Goal: Find specific page/section

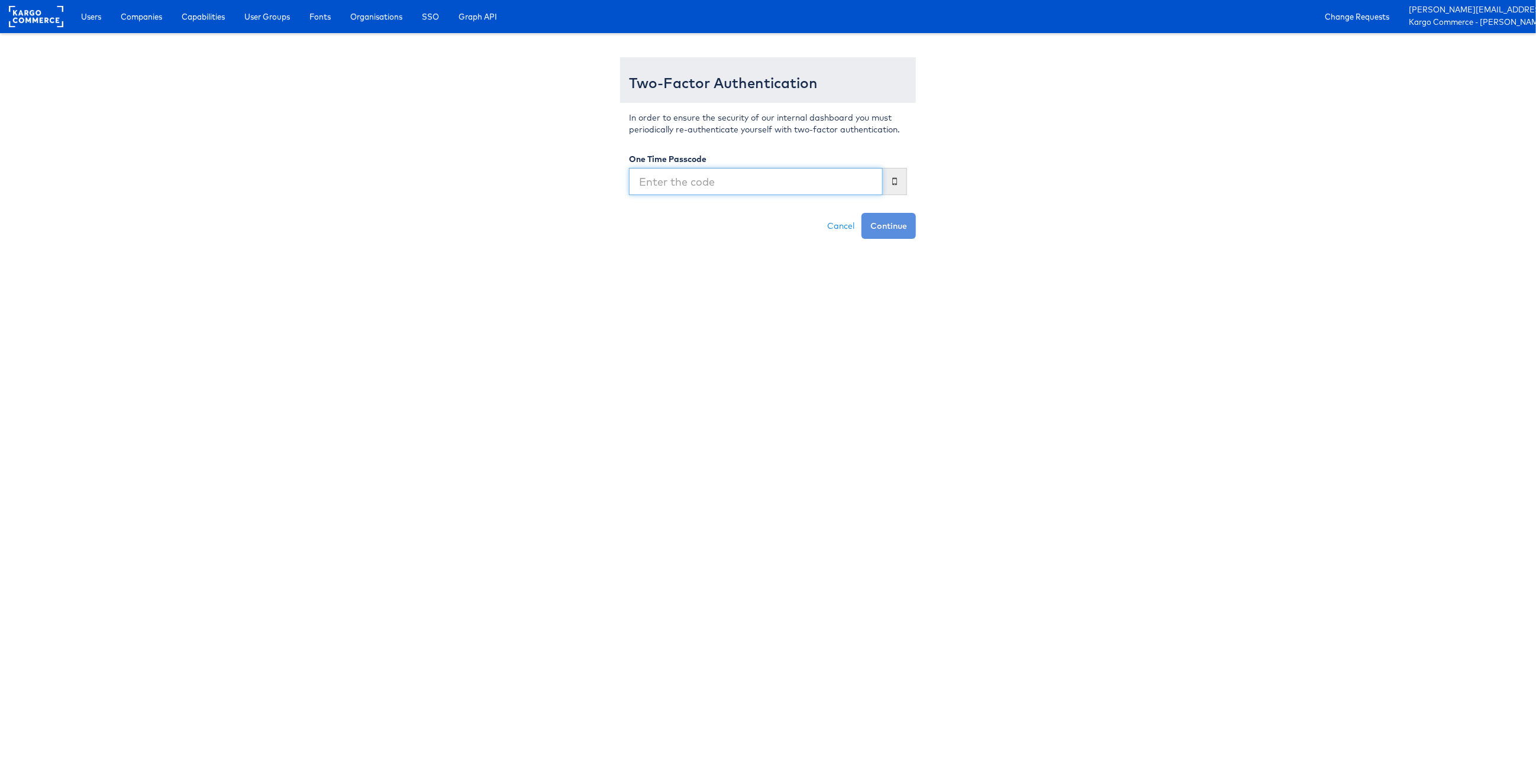
click at [727, 179] on input "text" at bounding box center [756, 182] width 254 height 27
type input "724257"
click at [862, 213] on button "Continue" at bounding box center [888, 226] width 54 height 26
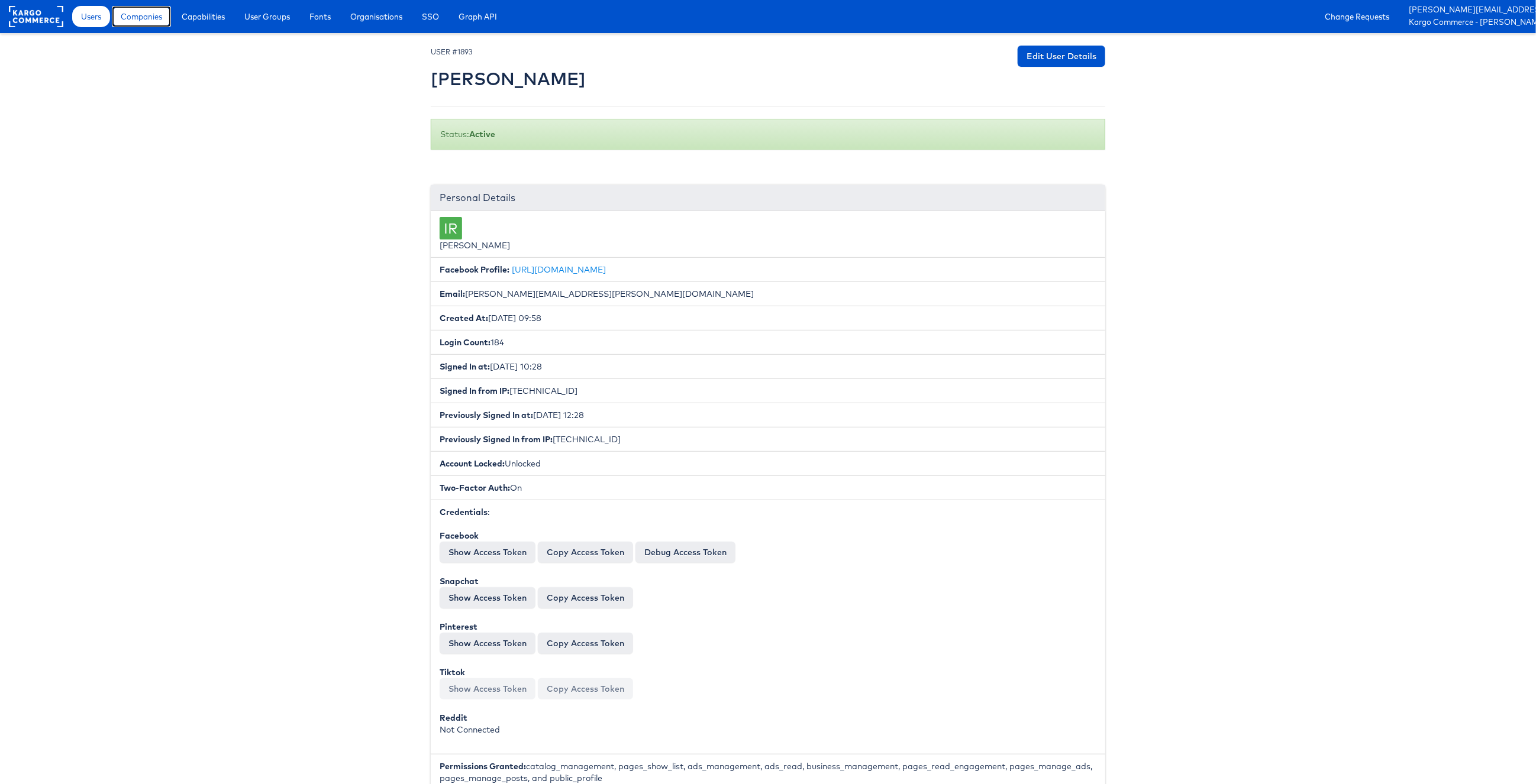
click at [152, 16] on span "Companies" at bounding box center [142, 16] width 41 height 12
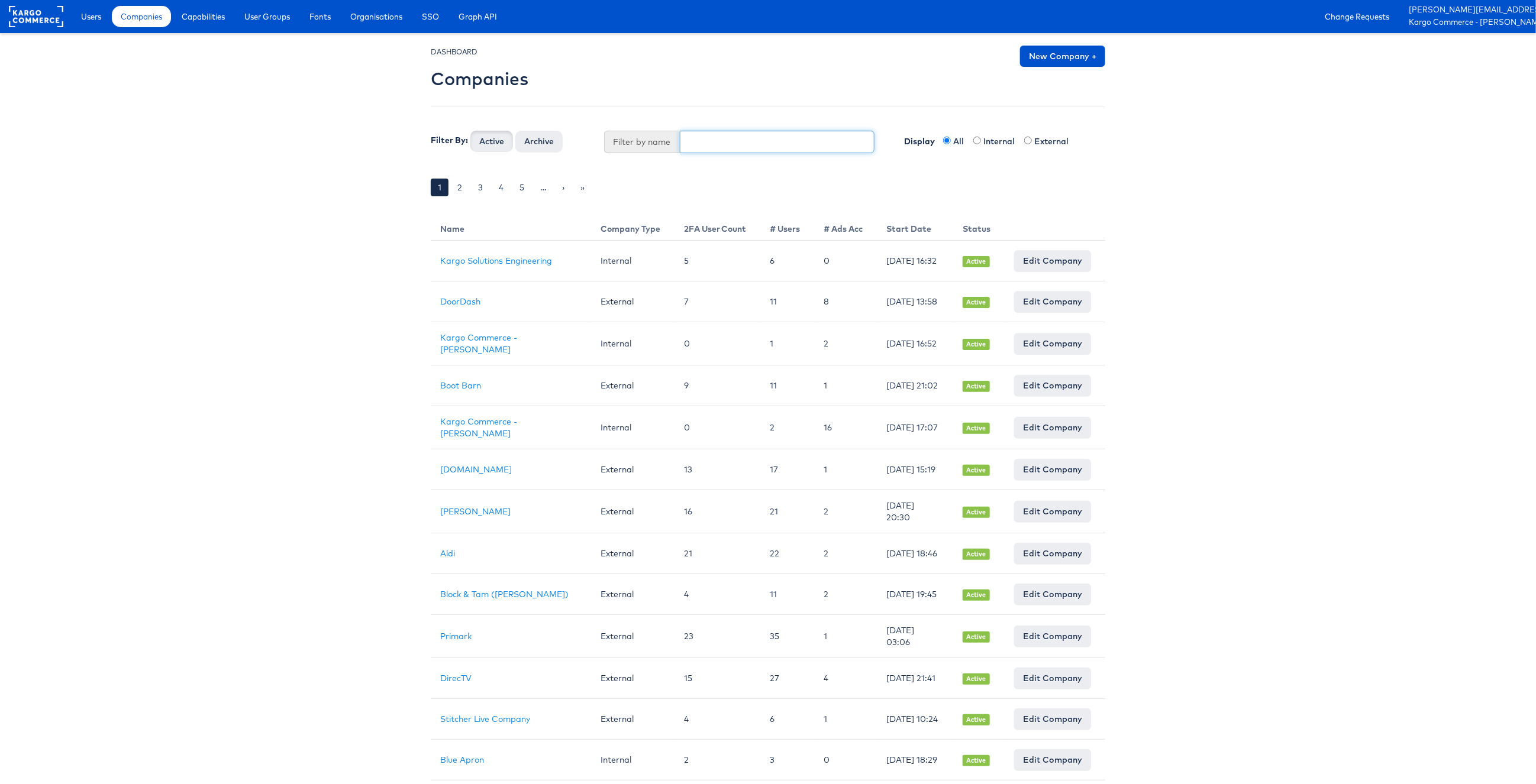
click at [700, 150] on input "text" at bounding box center [777, 142] width 195 height 22
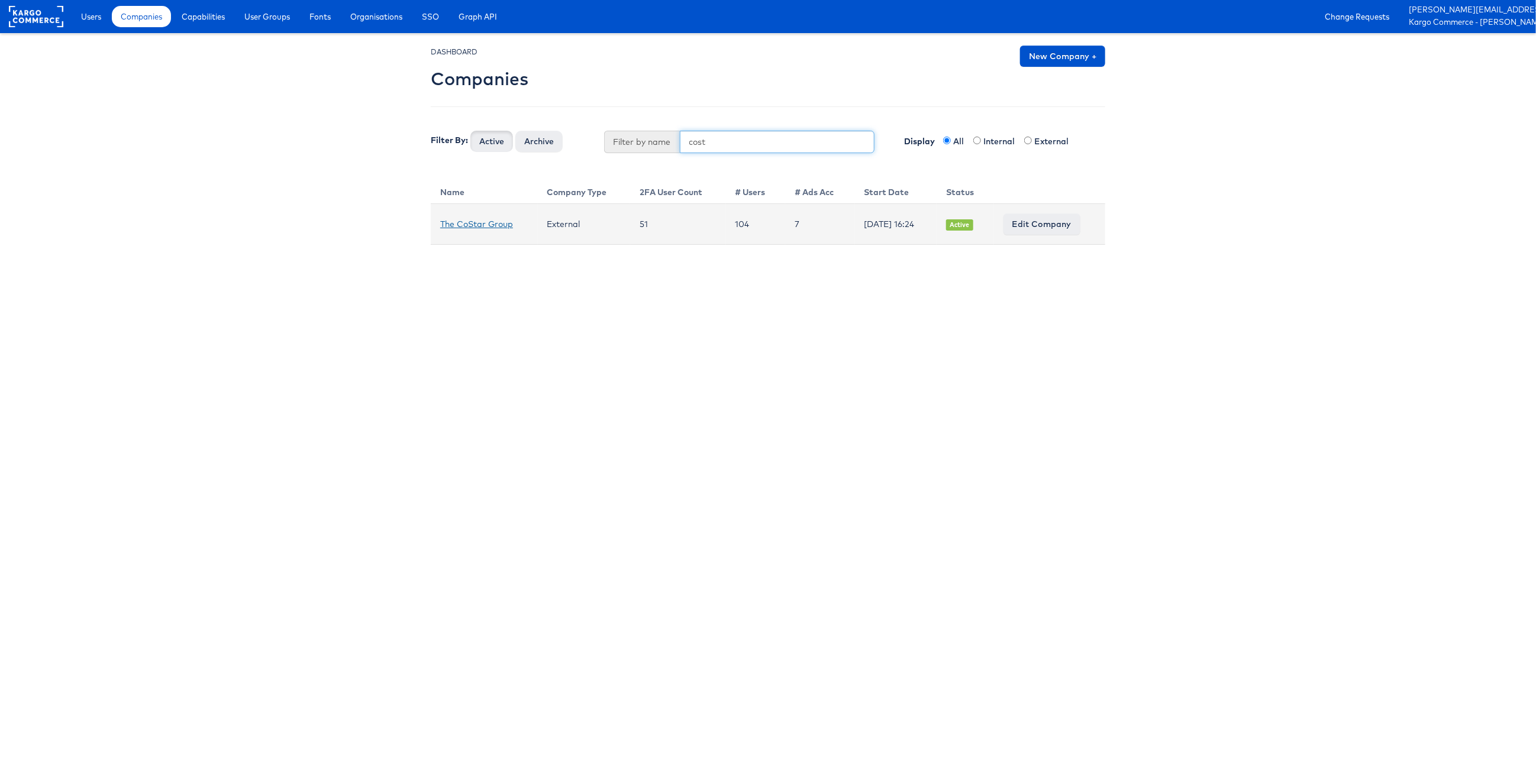
type input "cost"
click at [489, 223] on link "The CoStar Group" at bounding box center [476, 224] width 73 height 11
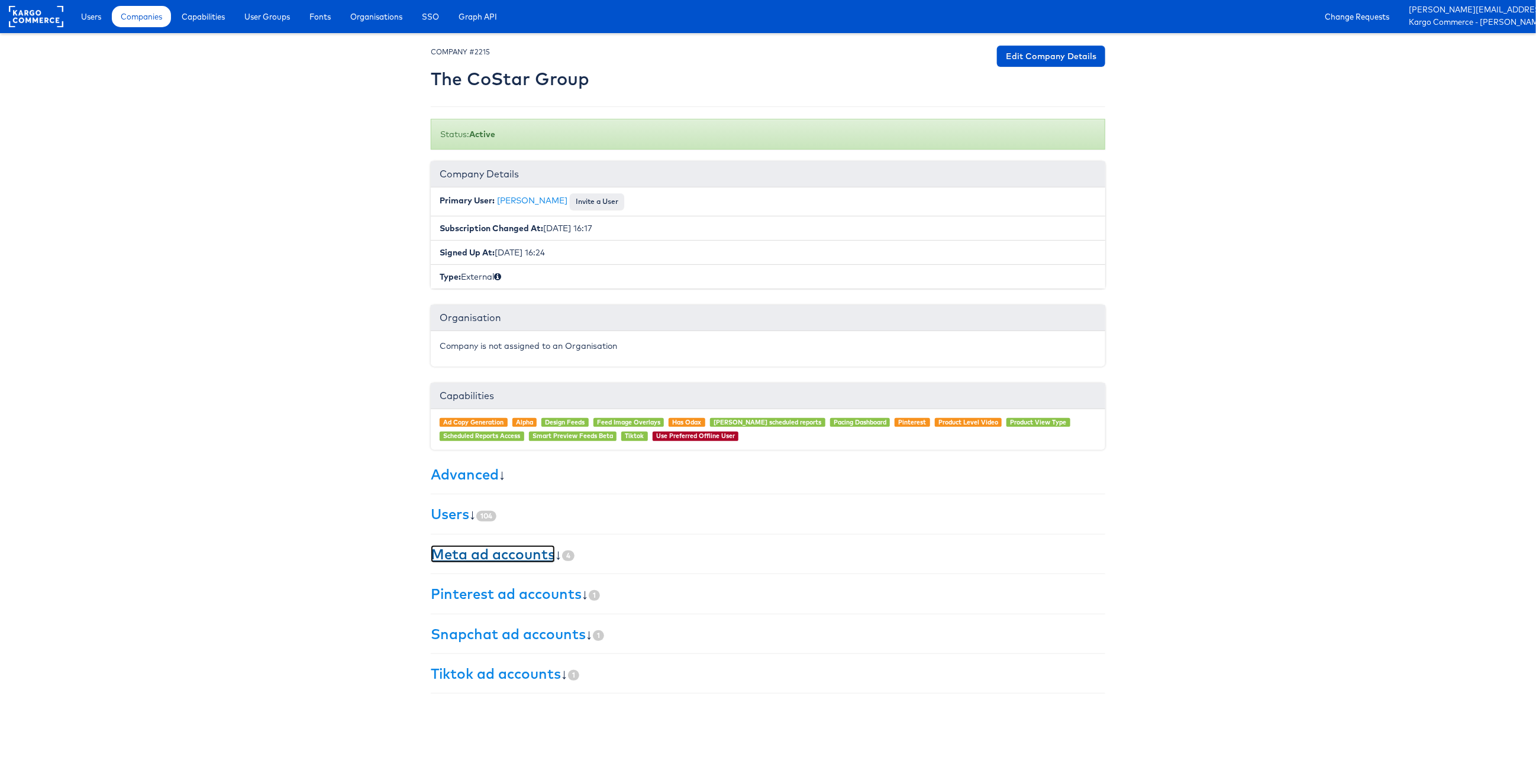
click at [536, 560] on link "Meta ad accounts" at bounding box center [492, 554] width 124 height 17
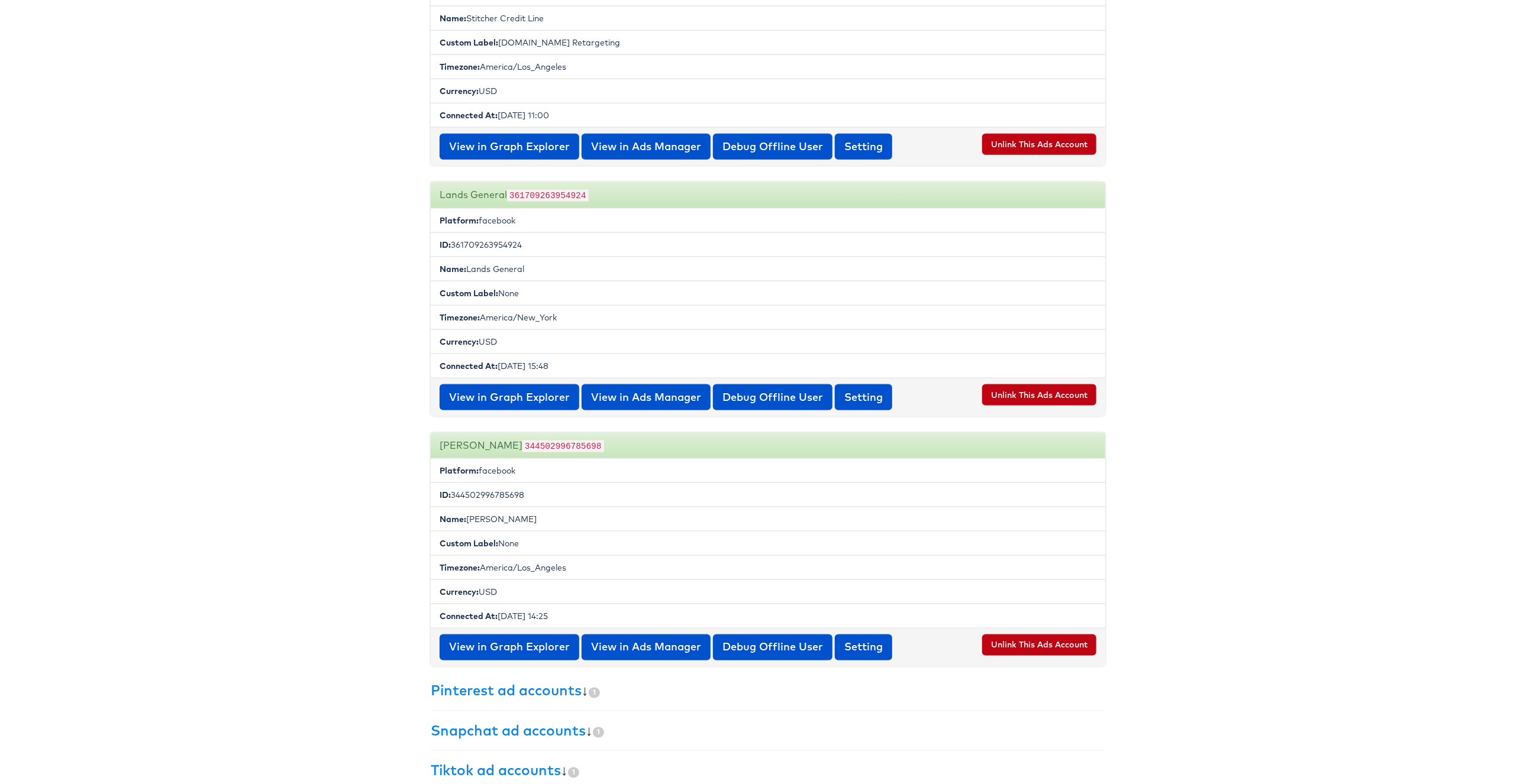
scroll to position [906, 0]
